Goal: Information Seeking & Learning: Find specific fact

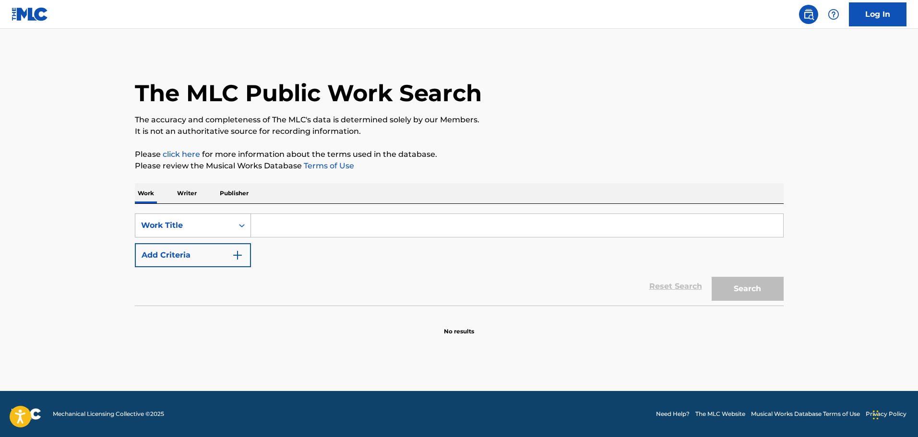
click at [219, 234] on div "Work Title" at bounding box center [184, 225] width 98 height 18
click at [265, 227] on input "Search Form" at bounding box center [517, 225] width 532 height 23
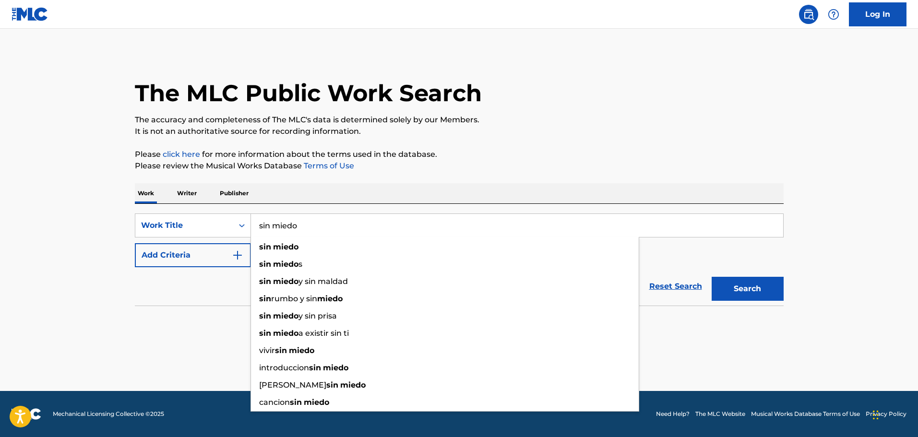
type input "sin miedo"
click at [159, 257] on button "Add Criteria" at bounding box center [193, 255] width 116 height 24
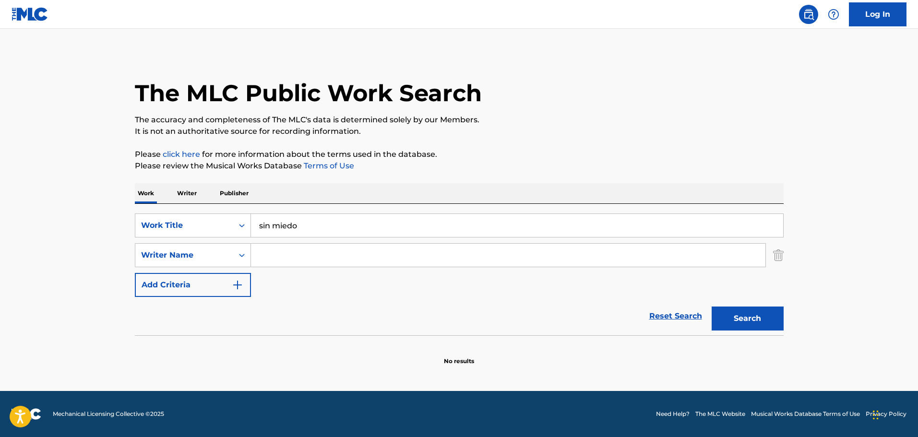
click at [317, 258] on input "Search Form" at bounding box center [508, 255] width 514 height 23
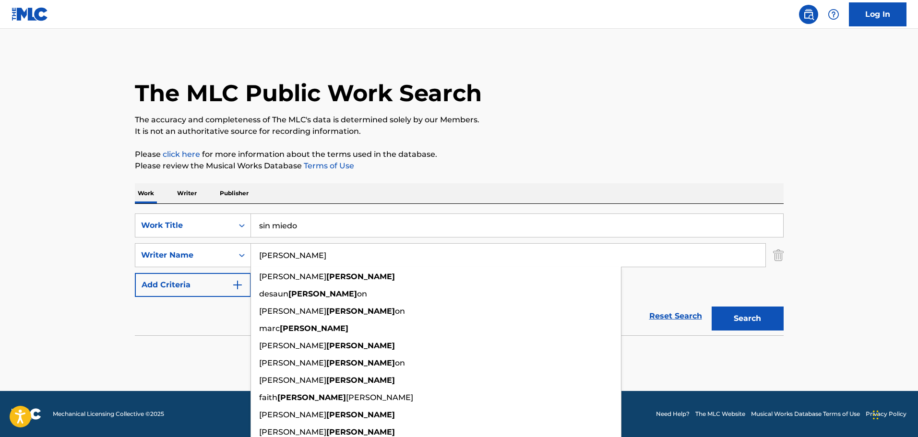
type input "[PERSON_NAME]"
click at [712, 307] on button "Search" at bounding box center [748, 319] width 72 height 24
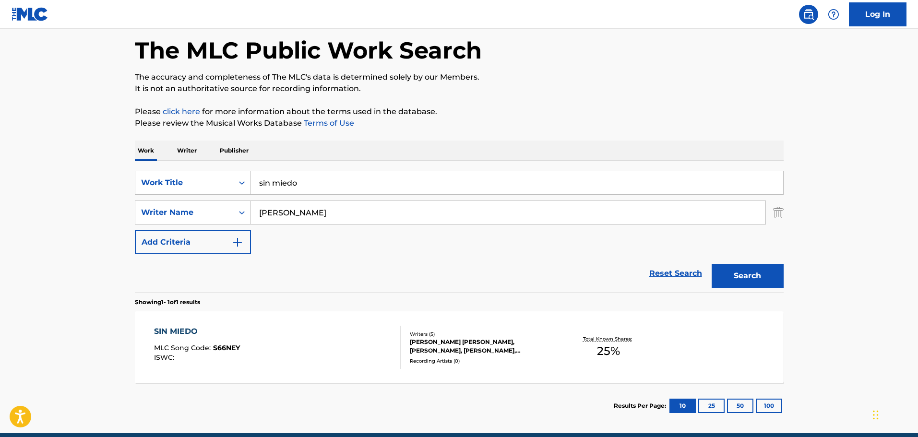
scroll to position [85, 0]
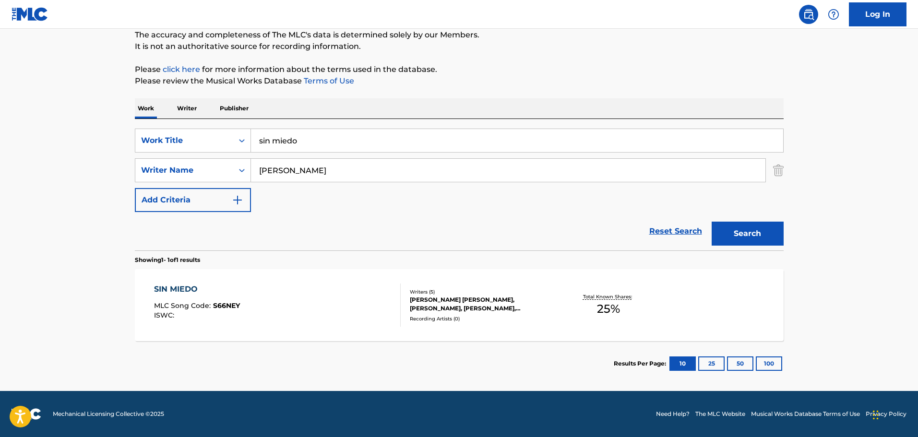
click at [242, 284] on div "SIN MIEDO MLC Song Code : S66NEY ISWC :" at bounding box center [277, 305] width 247 height 43
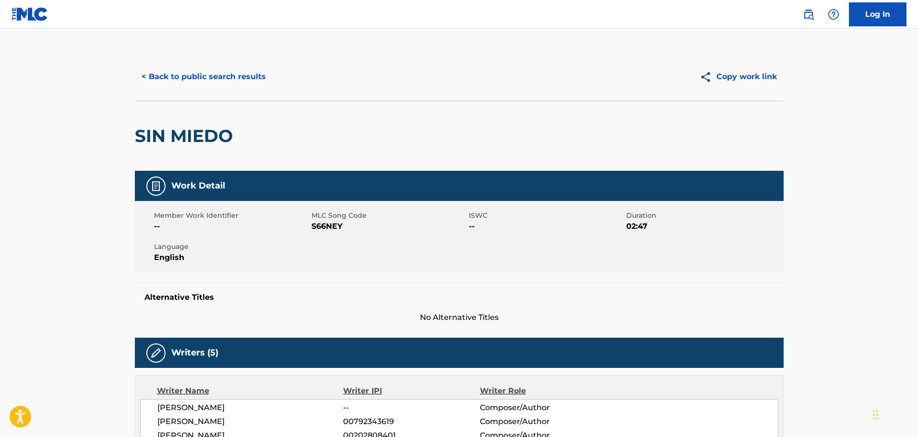
click at [158, 74] on button "< Back to public search results" at bounding box center [204, 77] width 138 height 24
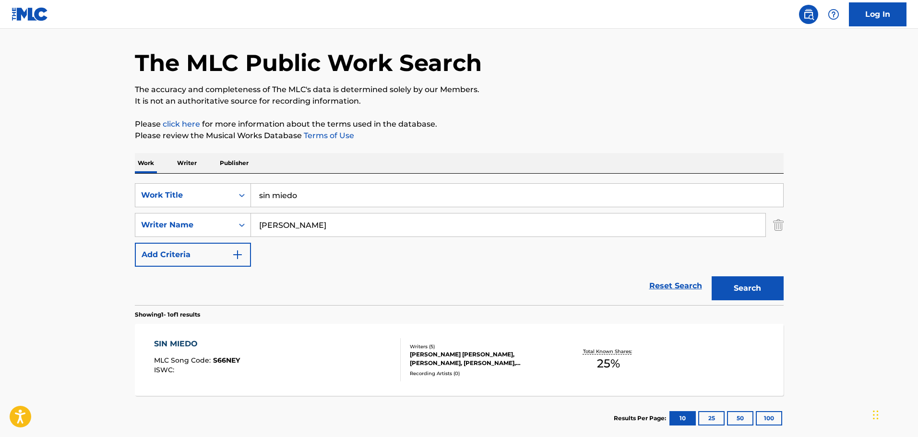
drag, startPoint x: 294, startPoint y: 211, endPoint x: 297, endPoint y: 206, distance: 5.2
click at [294, 209] on div "SearchWithCriteriac438cc4c-f89c-4c07-a92f-2b27296ac212 Work Title sin miedo Sea…" at bounding box center [459, 224] width 649 height 83
click at [297, 205] on input "sin miedo" at bounding box center [517, 195] width 532 height 23
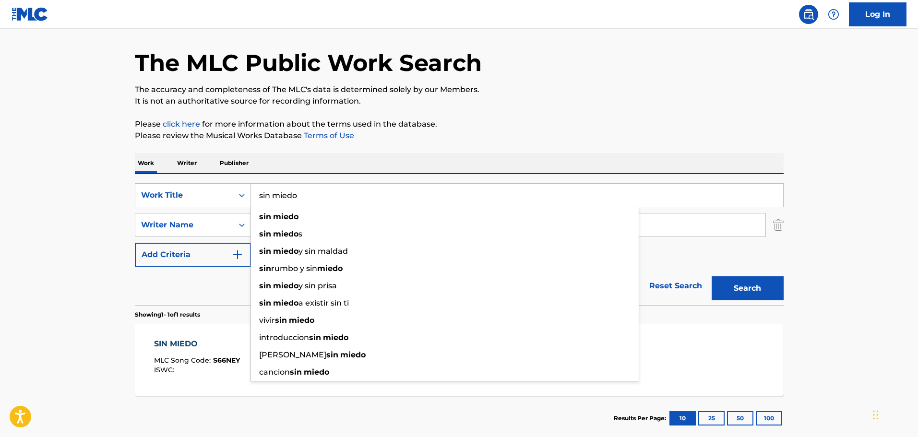
click at [298, 202] on input "sin miedo" at bounding box center [517, 195] width 532 height 23
click at [300, 200] on input "sin miedo" at bounding box center [517, 195] width 532 height 23
click at [301, 199] on input "sin miedo" at bounding box center [517, 195] width 532 height 23
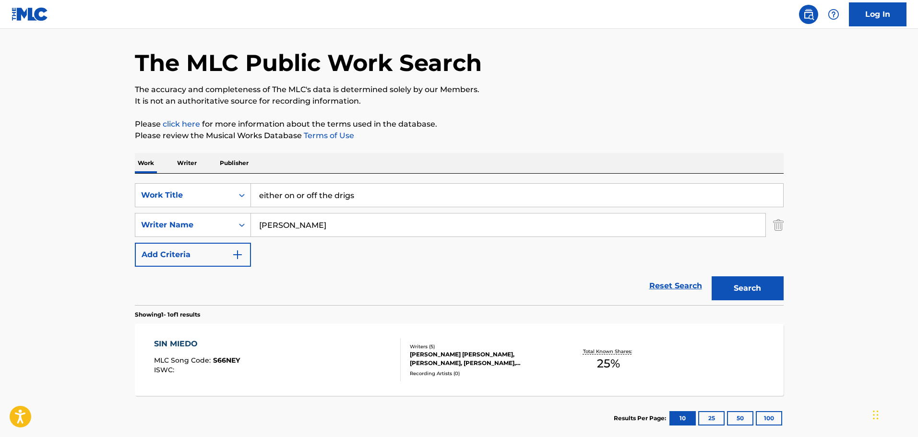
click at [712, 276] on button "Search" at bounding box center [748, 288] width 72 height 24
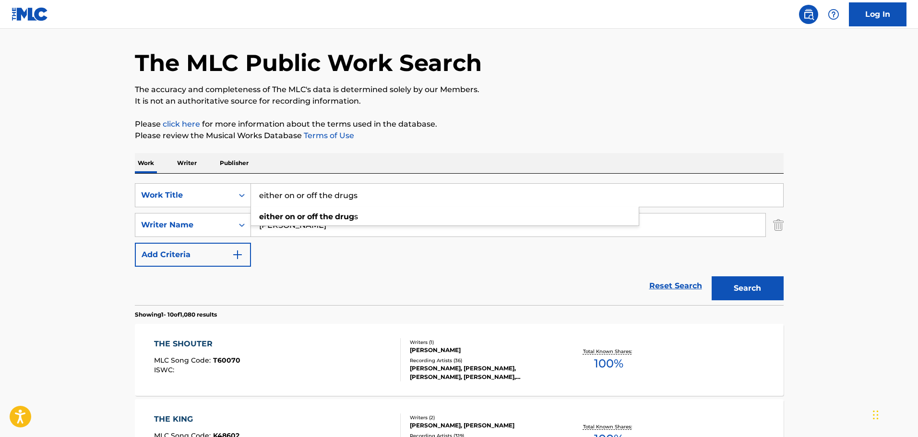
type input "either on or off the drugs"
click at [712, 276] on button "Search" at bounding box center [748, 288] width 72 height 24
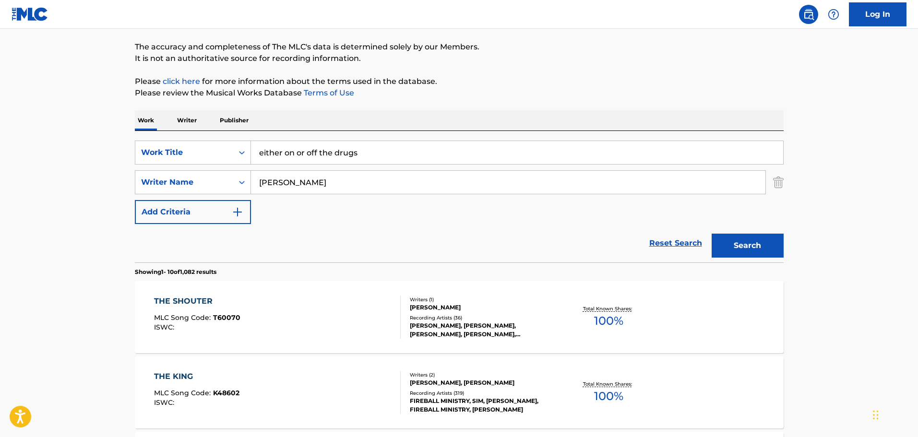
scroll to position [0, 0]
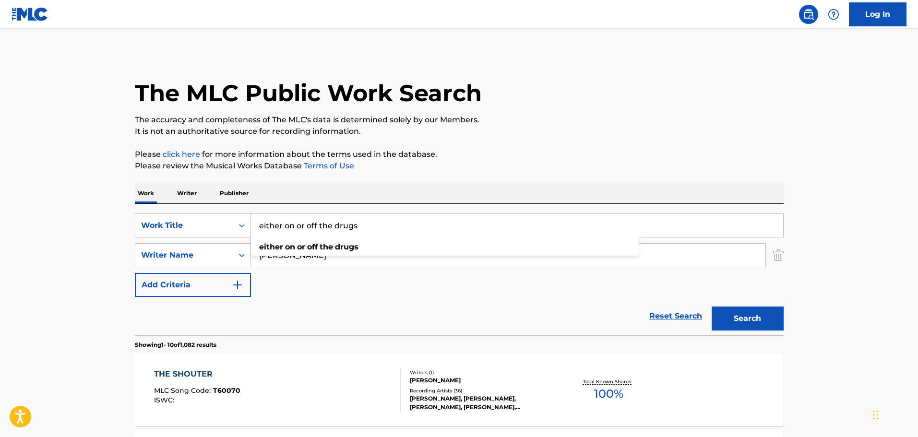
click at [410, 161] on p "Please review the Musical Works Database Terms of Use" at bounding box center [459, 166] width 649 height 12
drag, startPoint x: 258, startPoint y: 252, endPoint x: 292, endPoint y: 240, distance: 36.1
click at [261, 251] on input "[PERSON_NAME]" at bounding box center [508, 255] width 514 height 23
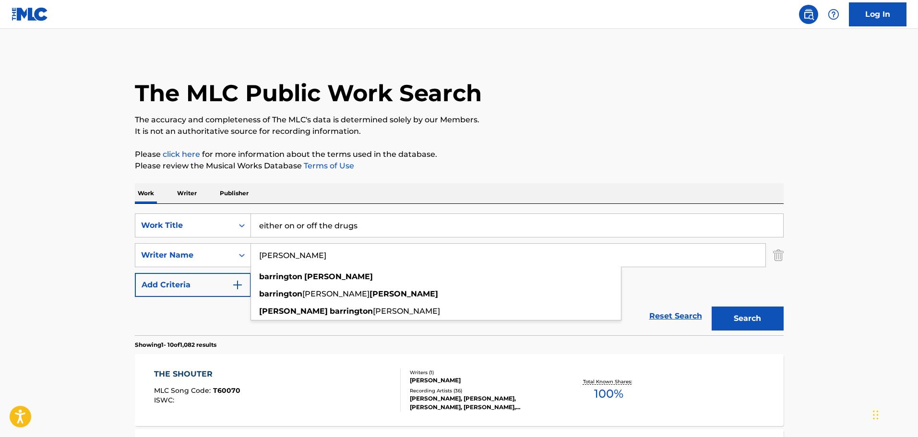
type input "[PERSON_NAME]"
click at [712, 307] on button "Search" at bounding box center [748, 319] width 72 height 24
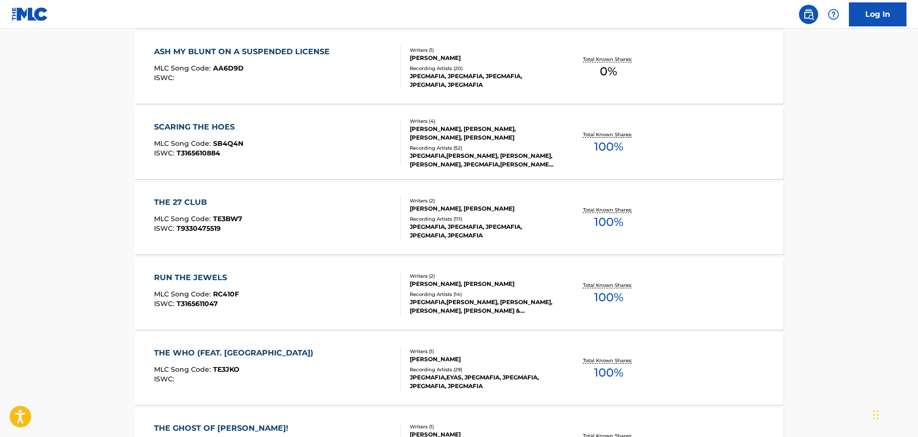
scroll to position [720, 0]
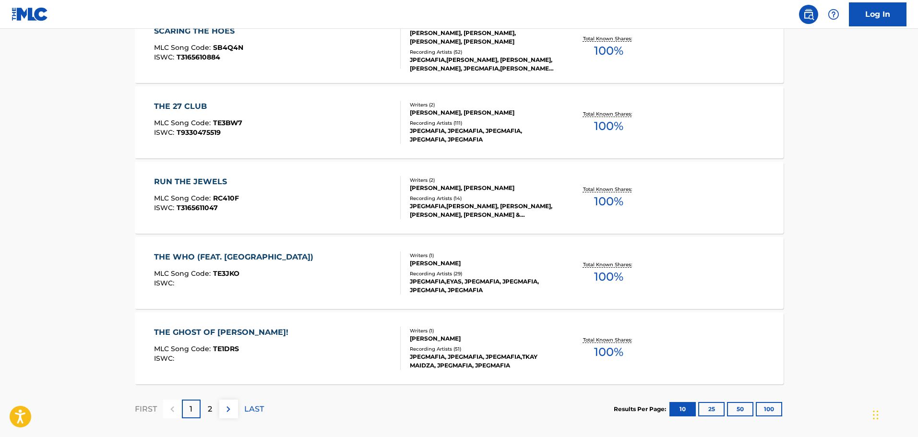
click at [210, 407] on p "2" at bounding box center [210, 410] width 4 height 12
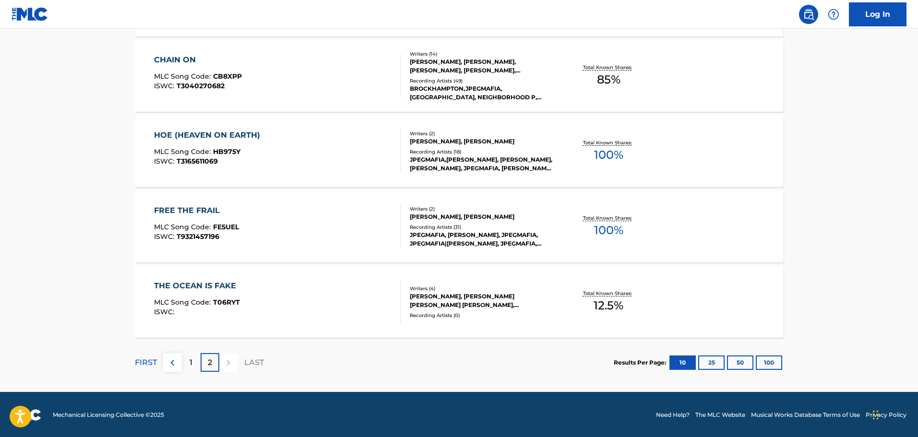
scroll to position [391, 0]
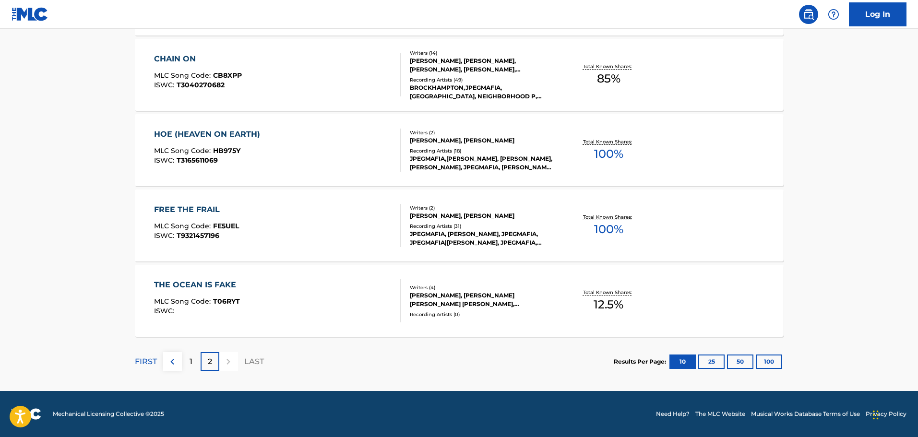
click at [187, 362] on div "1" at bounding box center [191, 361] width 19 height 19
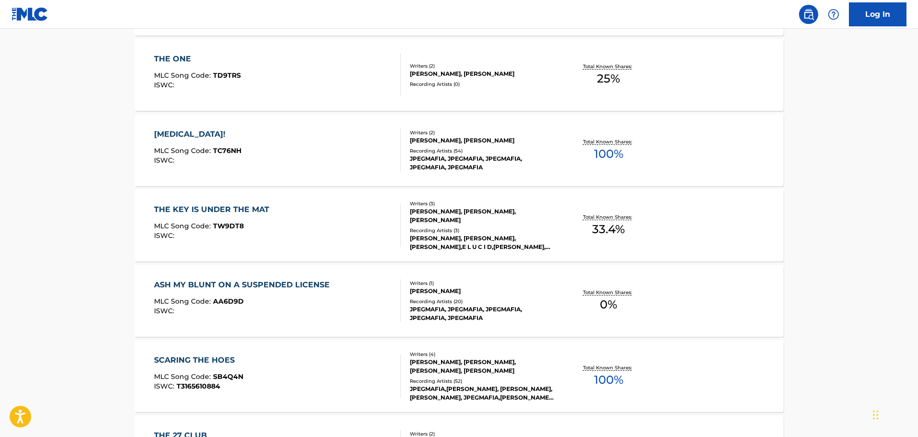
scroll to position [151, 0]
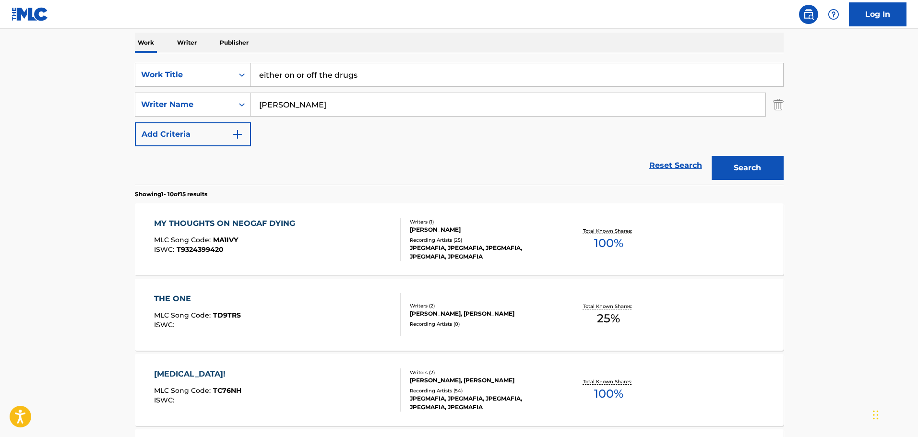
click at [275, 220] on div "MY THOUGHTS ON NEOGAF DYING" at bounding box center [227, 224] width 146 height 12
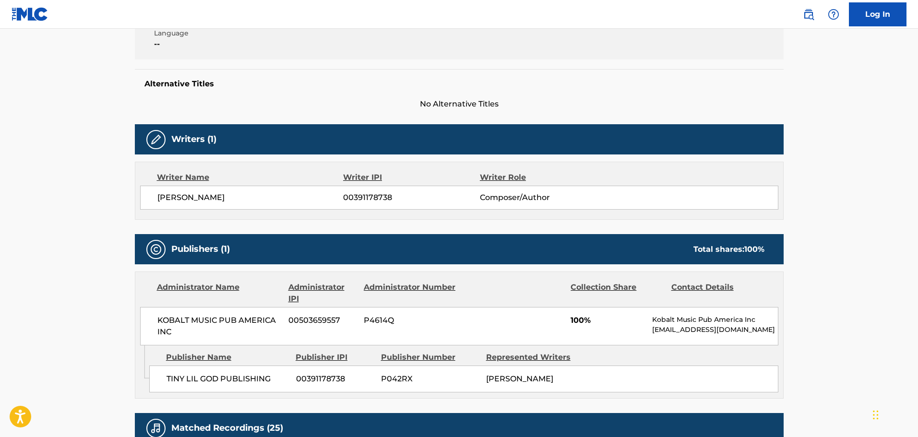
scroll to position [192, 0]
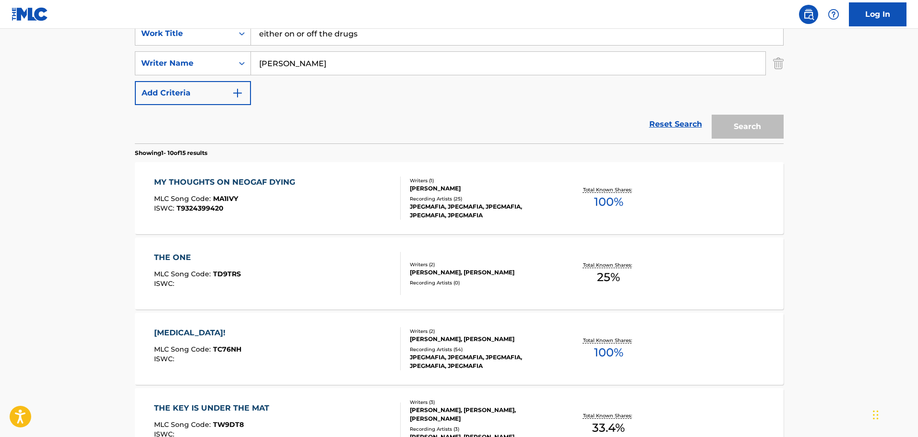
scroll to position [151, 0]
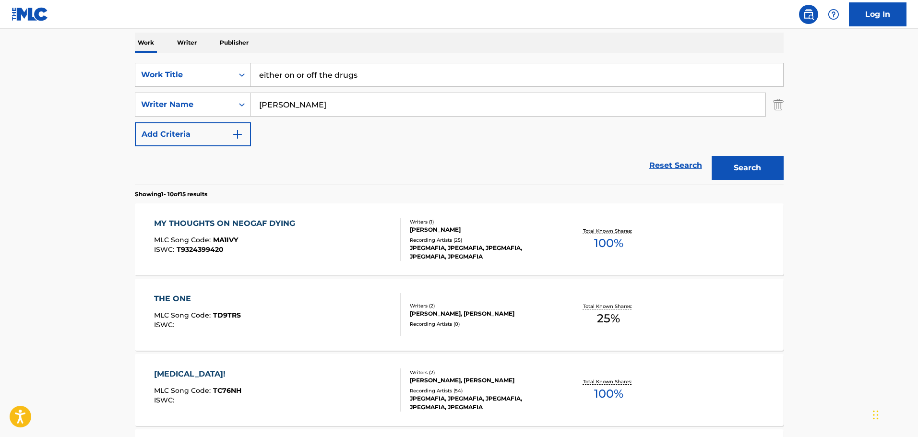
click at [231, 301] on div "THE ONE" at bounding box center [197, 299] width 87 height 12
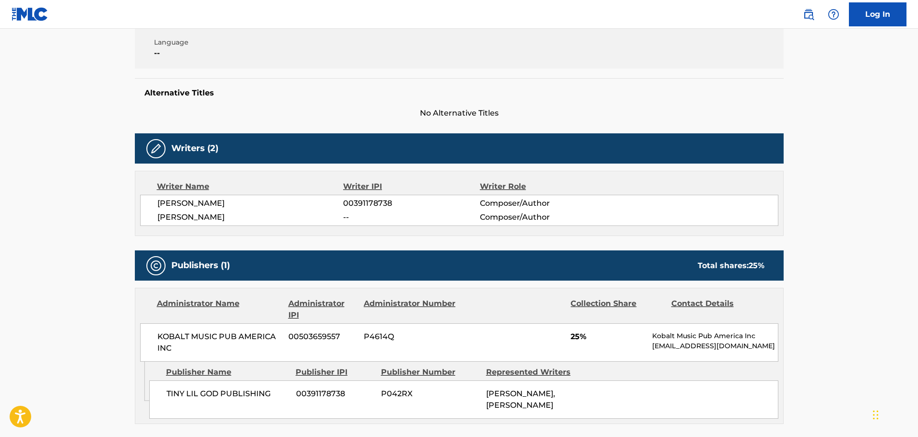
scroll to position [144, 0]
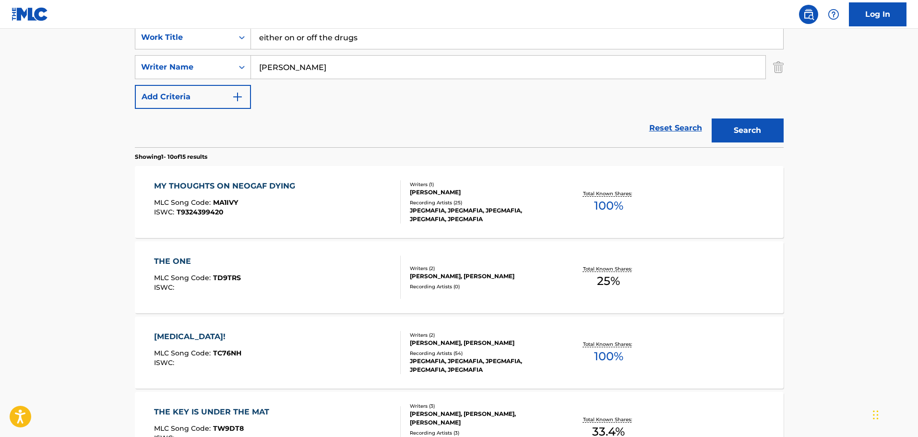
scroll to position [247, 0]
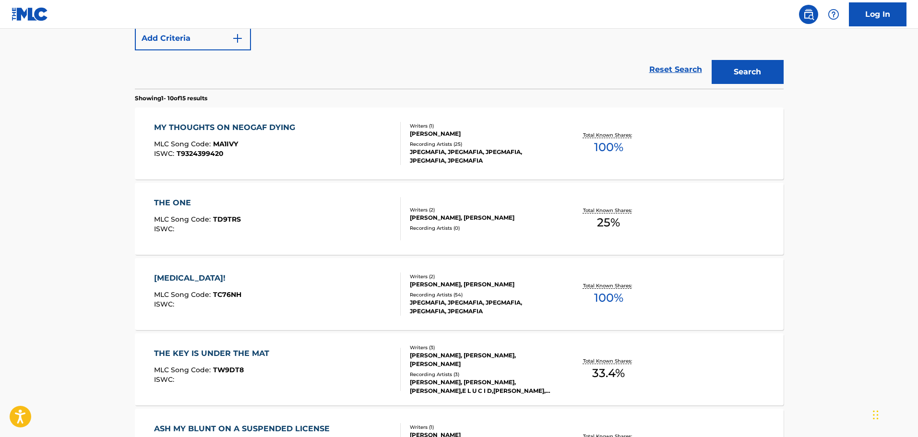
click at [242, 277] on div "[MEDICAL_DATA]! MLC Song Code : TC76NH ISWC :" at bounding box center [277, 294] width 247 height 43
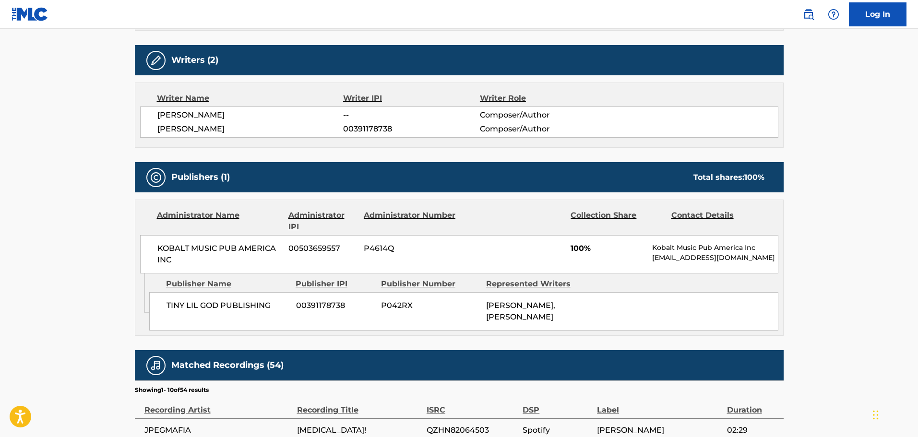
scroll to position [480, 0]
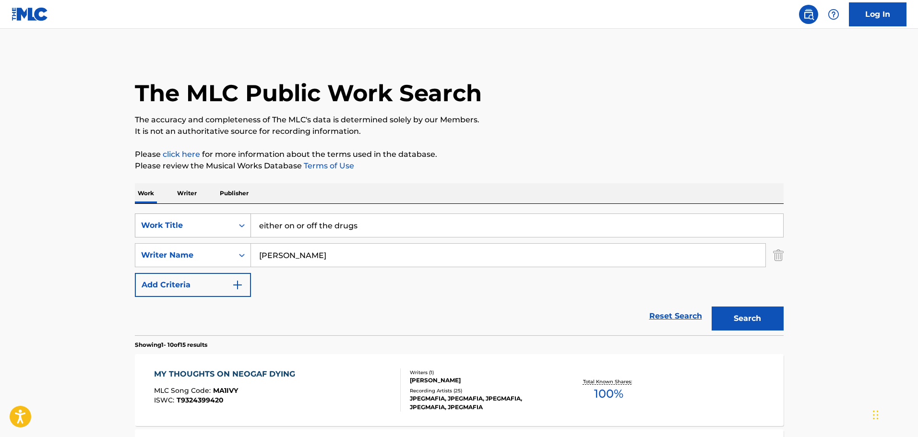
click at [234, 223] on div "Search Form" at bounding box center [241, 225] width 17 height 17
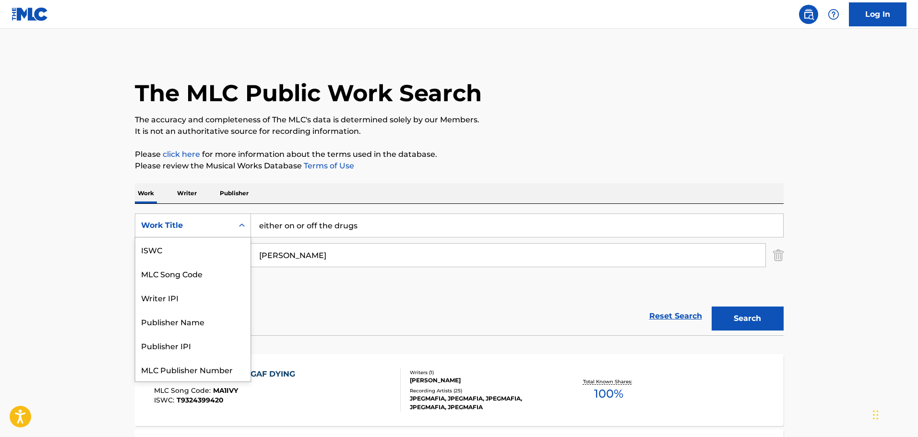
scroll to position [24, 0]
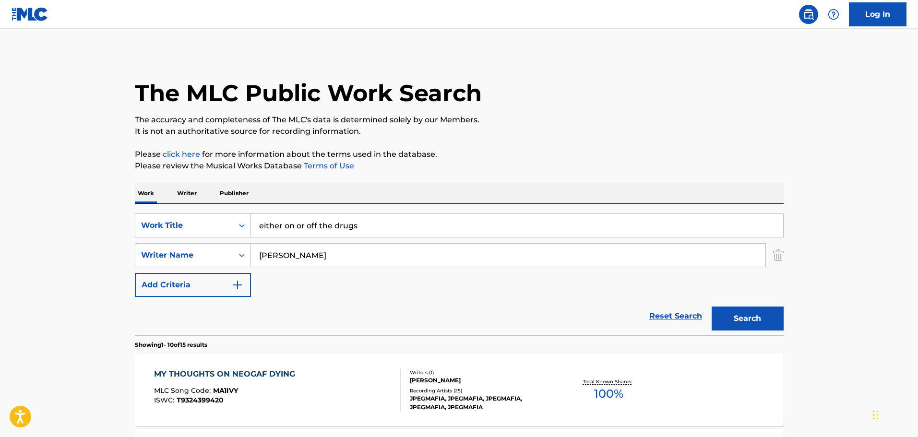
click at [194, 194] on p "Writer" at bounding box center [186, 193] width 25 height 20
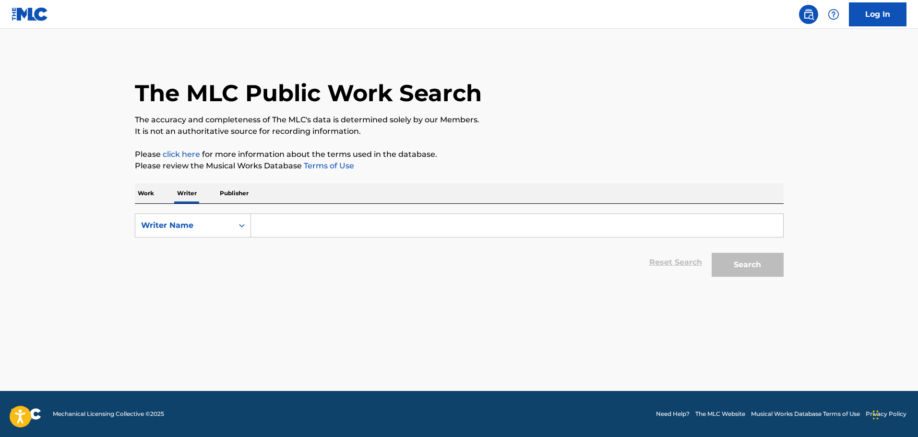
click at [276, 223] on input "Search Form" at bounding box center [517, 225] width 532 height 23
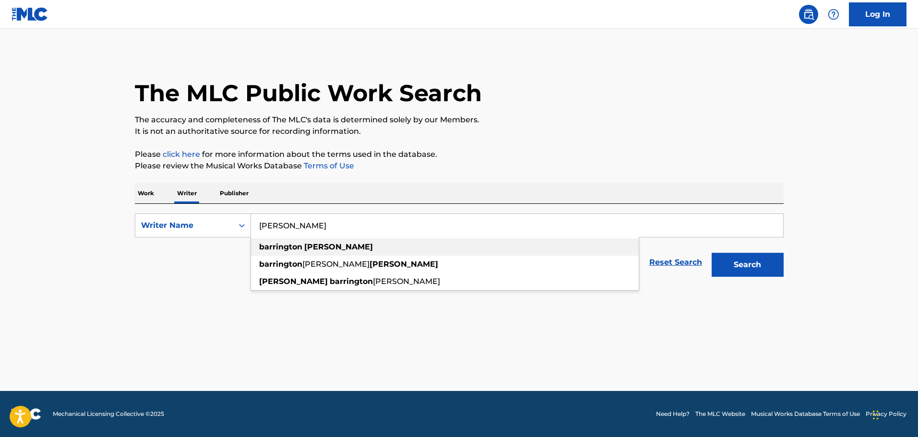
click at [324, 246] on strong "[PERSON_NAME]" at bounding box center [338, 246] width 69 height 9
type input "[PERSON_NAME]"
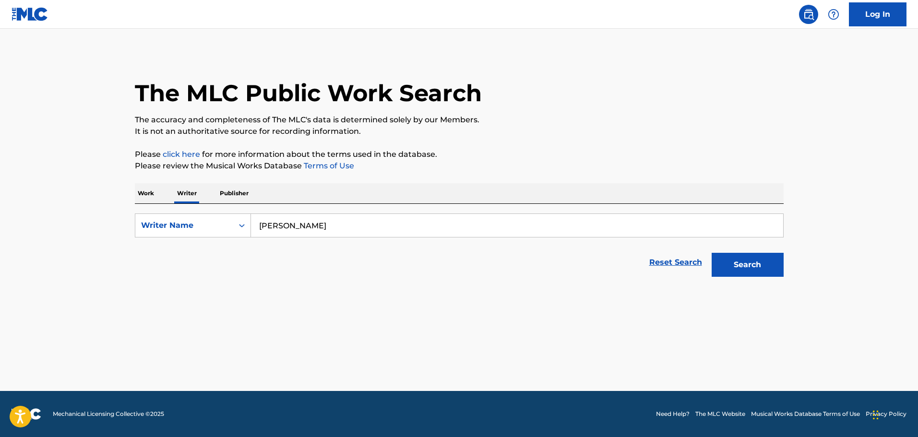
click at [727, 274] on button "Search" at bounding box center [748, 265] width 72 height 24
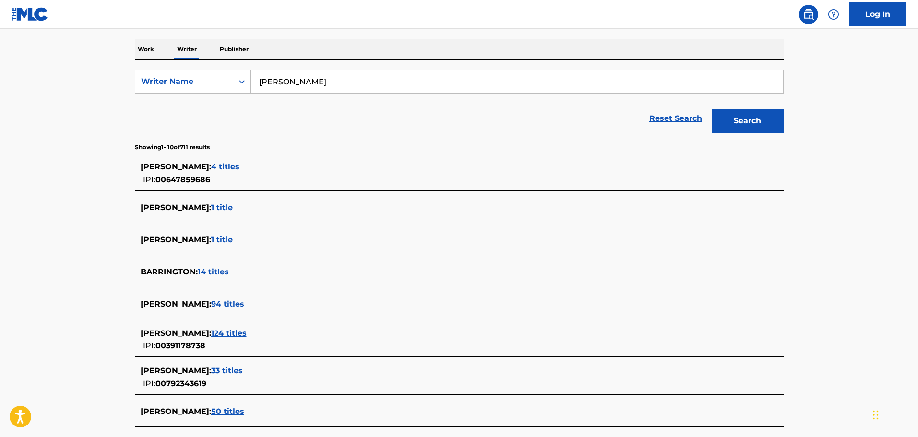
scroll to position [192, 0]
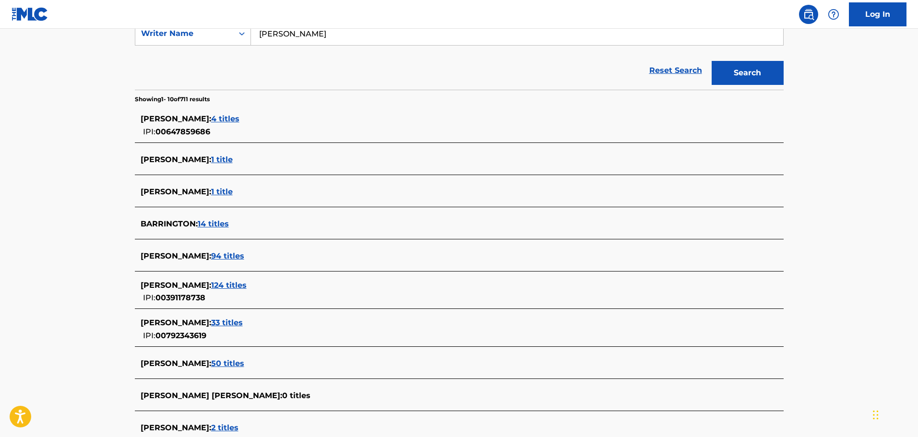
click at [247, 286] on span "124 titles" at bounding box center [229, 285] width 36 height 9
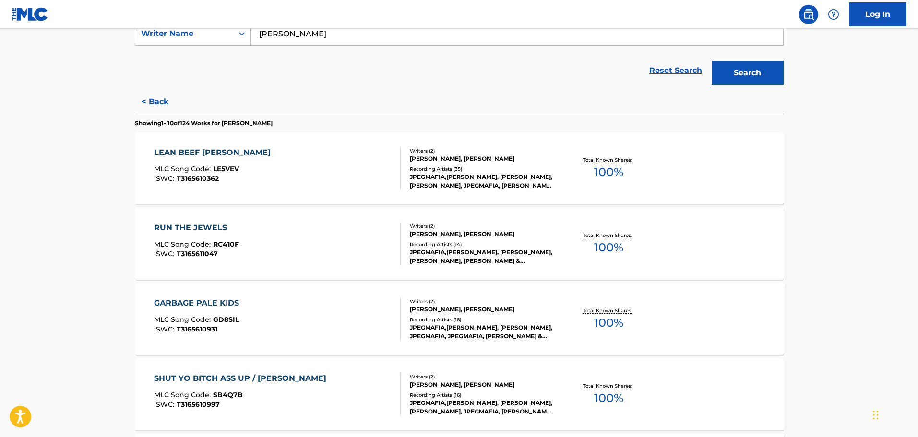
click at [288, 233] on div "RUN THE JEWELS MLC Song Code : RC410F ISWC : T3165611047" at bounding box center [277, 243] width 247 height 43
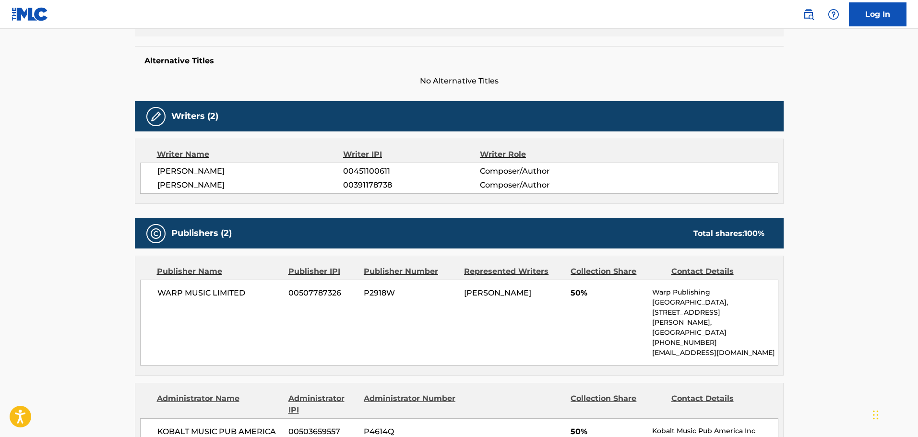
scroll to position [192, 0]
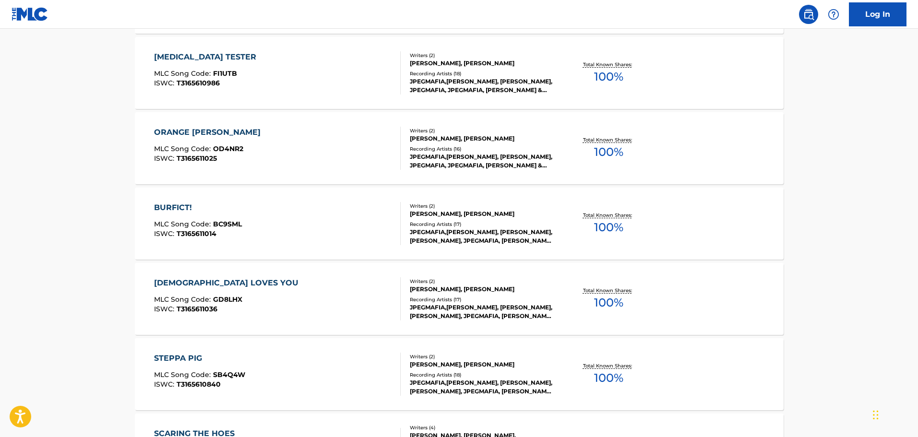
scroll to position [672, 0]
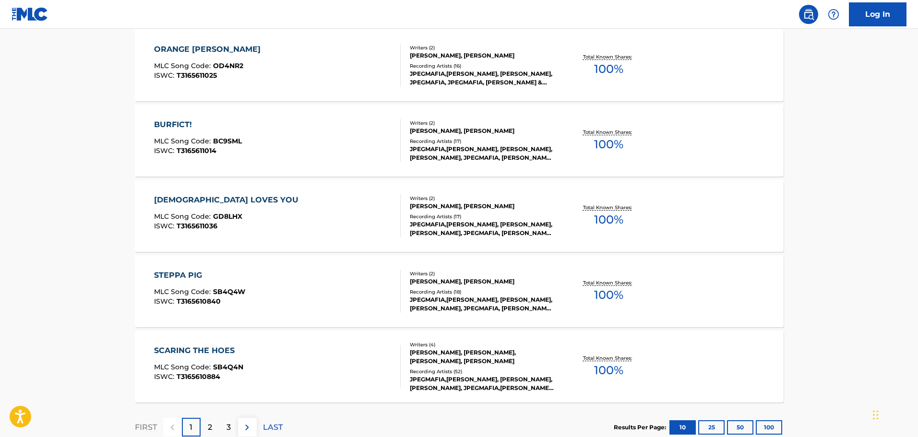
click at [331, 351] on div "SCARING THE HOES MLC Song Code : SB4Q4N ISWC : T3165610884" at bounding box center [277, 366] width 247 height 43
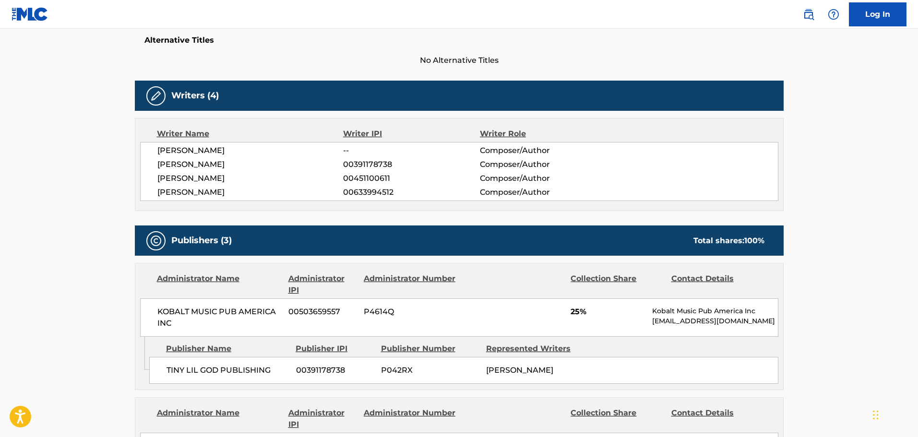
scroll to position [336, 0]
